Goal: Task Accomplishment & Management: Complete application form

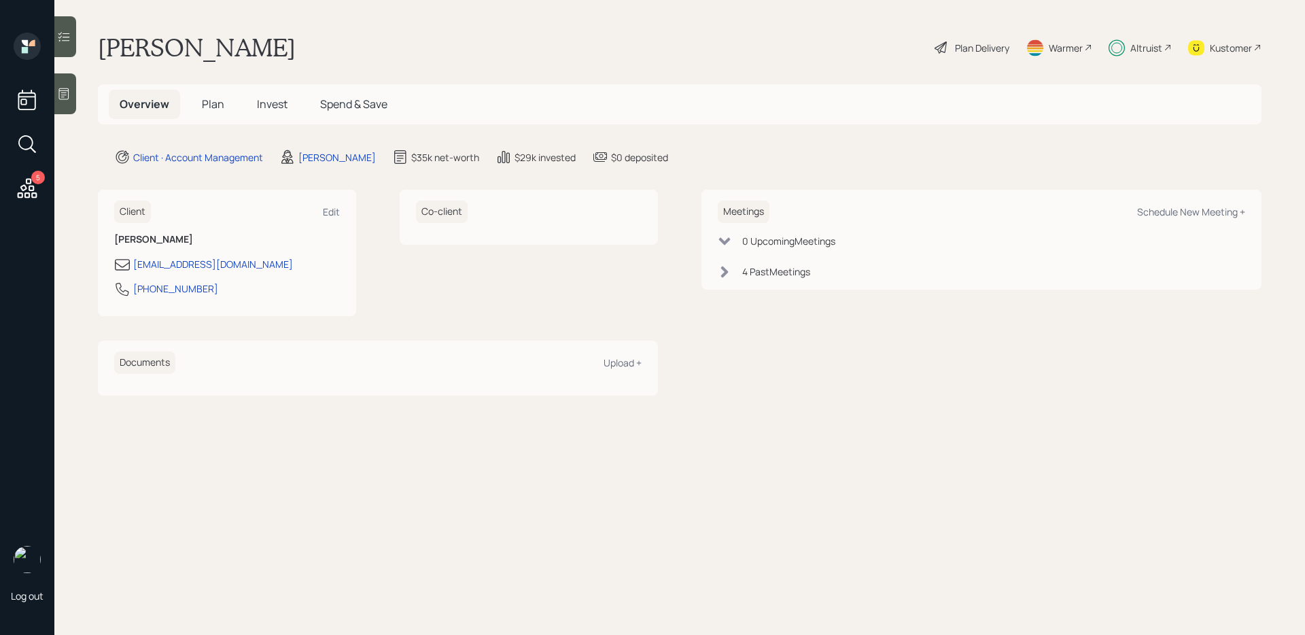
click at [211, 98] on span "Plan" at bounding box center [213, 104] width 22 height 15
